Goal: Navigation & Orientation: Find specific page/section

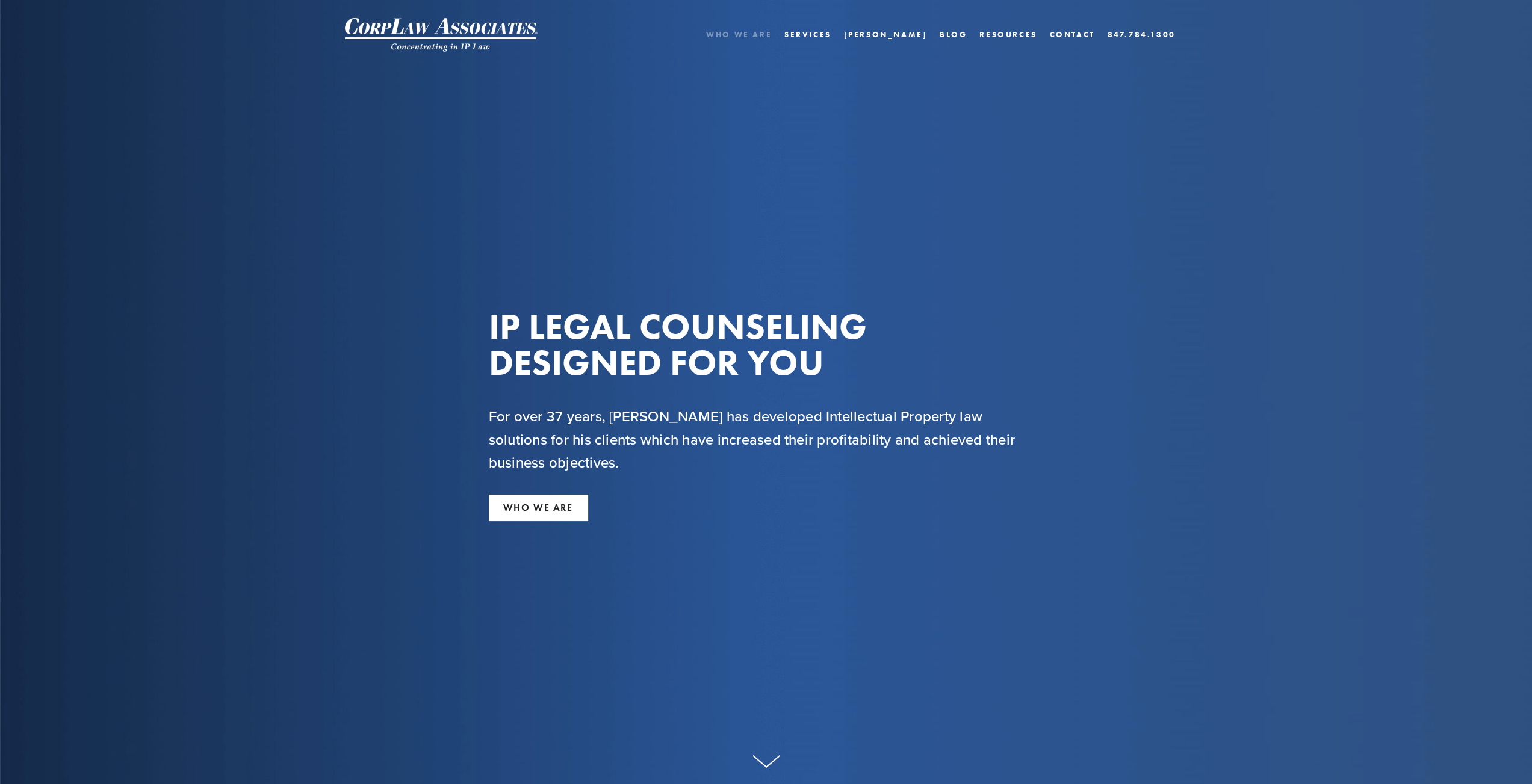
click at [772, 35] on link "Who We Are" at bounding box center [739, 34] width 66 height 17
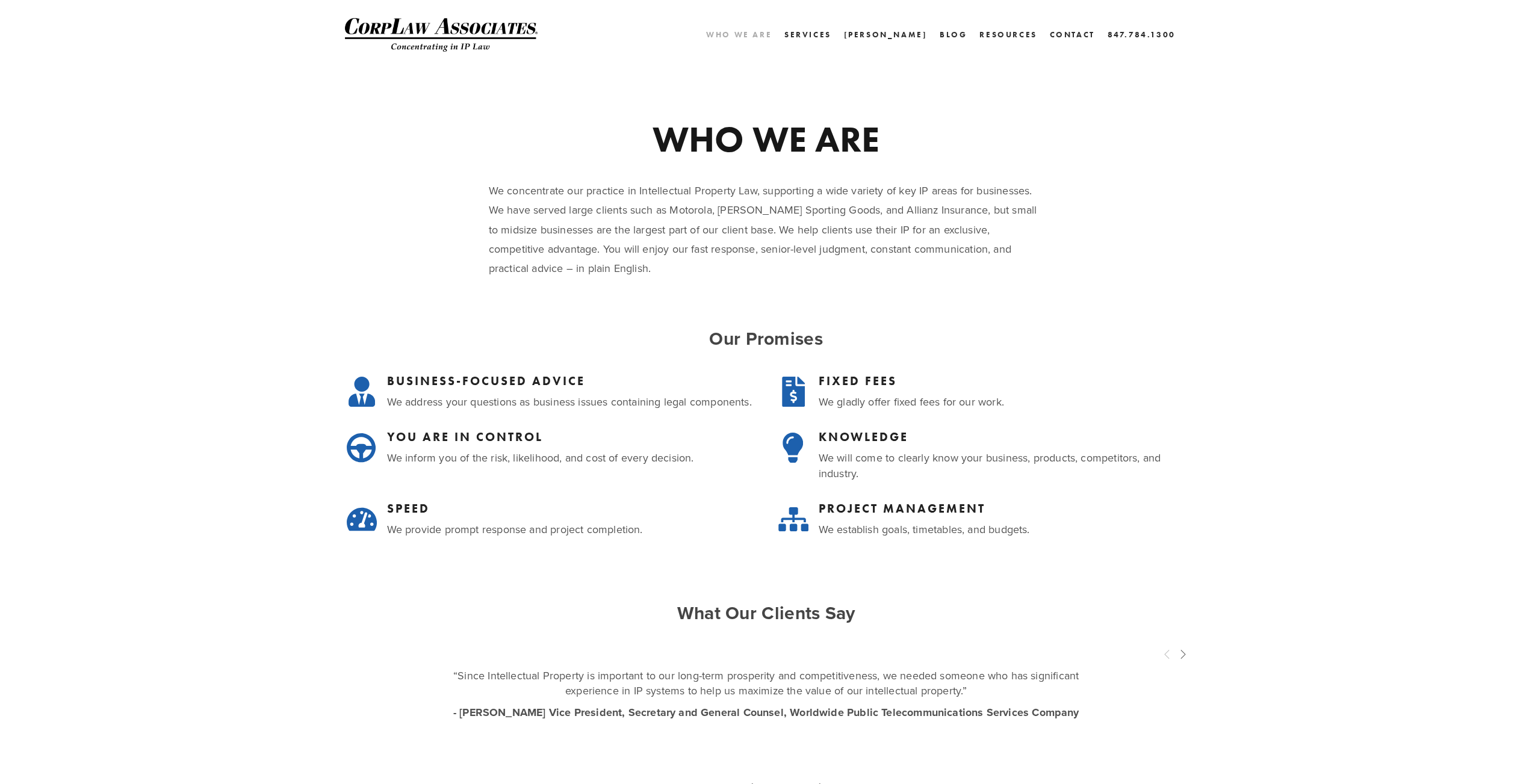
click at [772, 33] on link "Who We Are" at bounding box center [739, 34] width 66 height 17
click at [831, 31] on link "Services" at bounding box center [807, 34] width 47 height 17
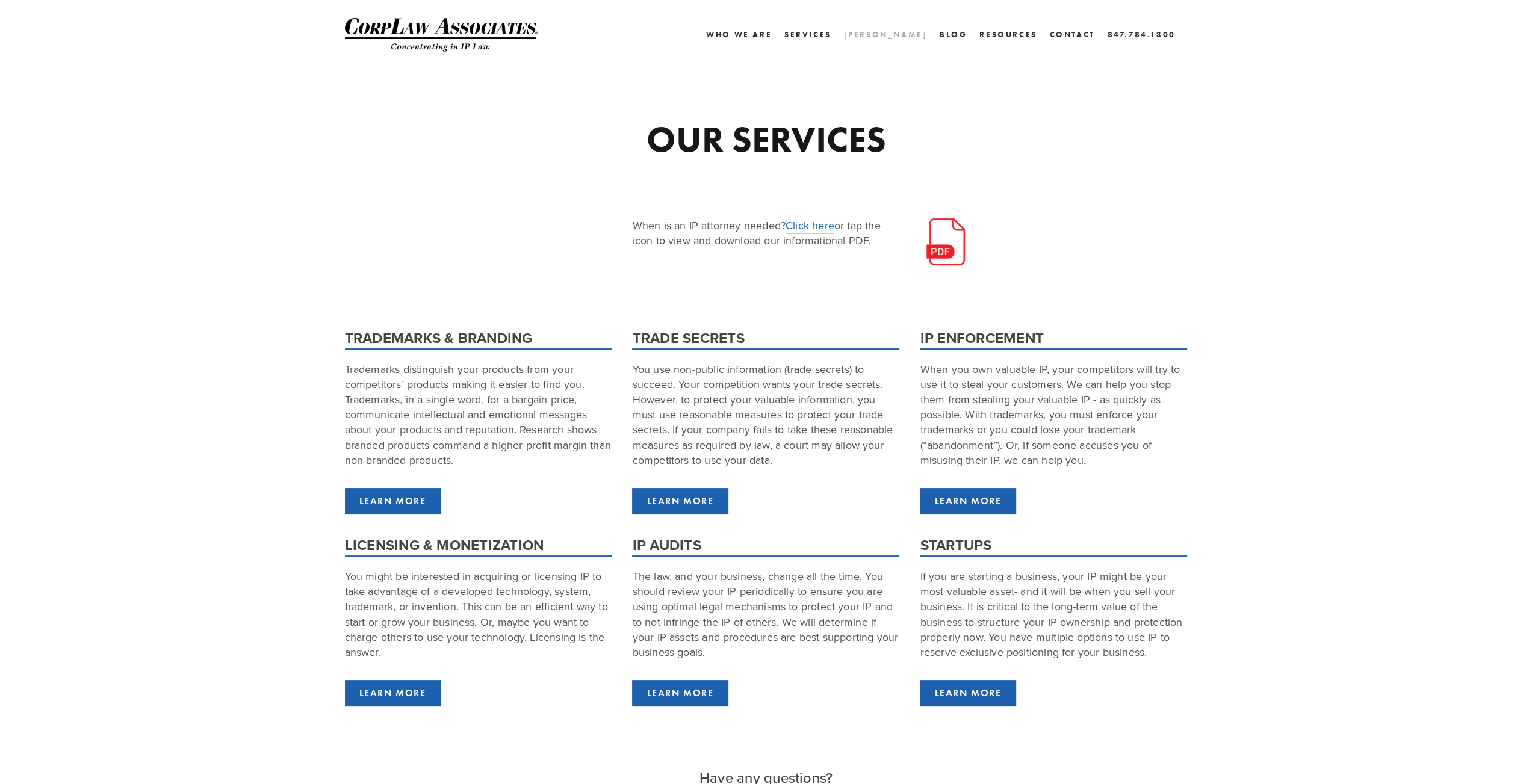
click at [900, 38] on link "[PERSON_NAME]" at bounding box center [885, 34] width 83 height 17
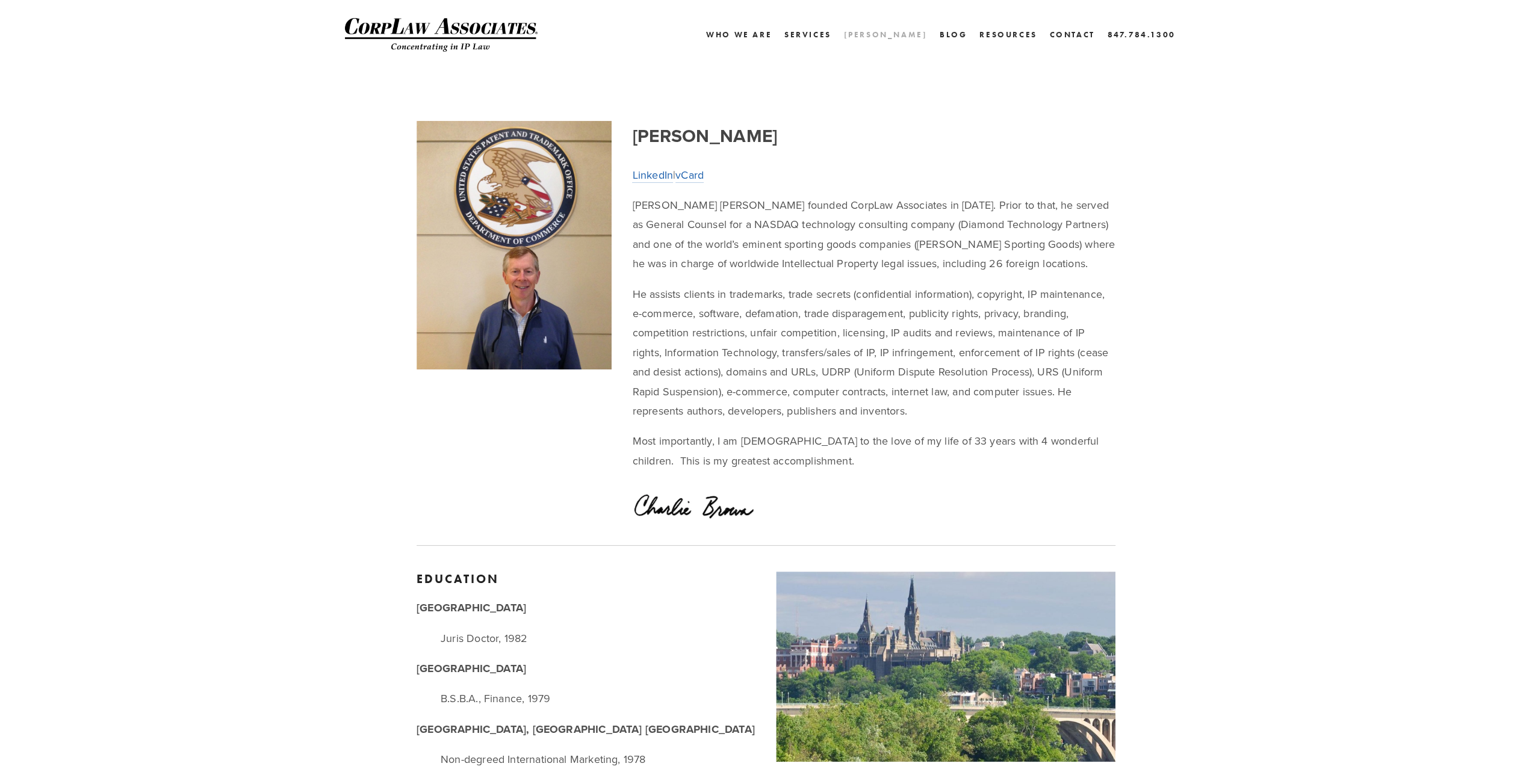
click at [909, 32] on link "[PERSON_NAME]" at bounding box center [885, 34] width 83 height 17
